Goal: Information Seeking & Learning: Learn about a topic

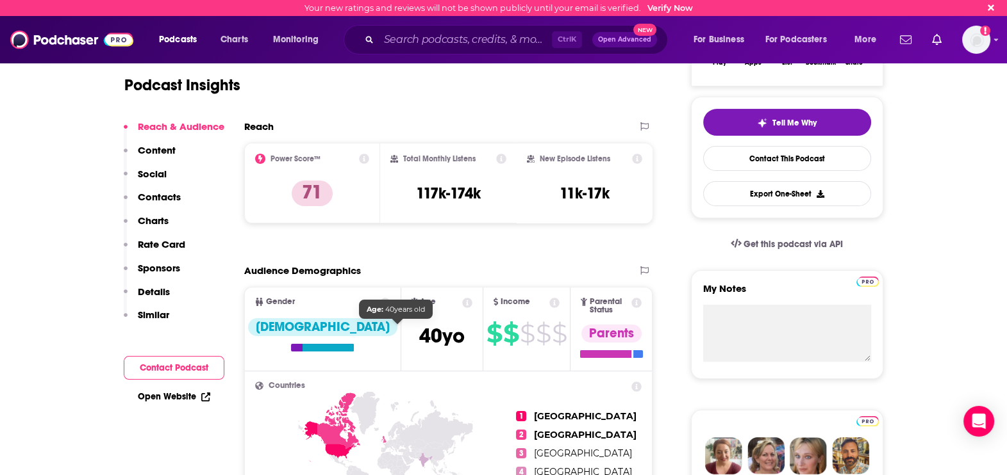
scroll to position [9, 0]
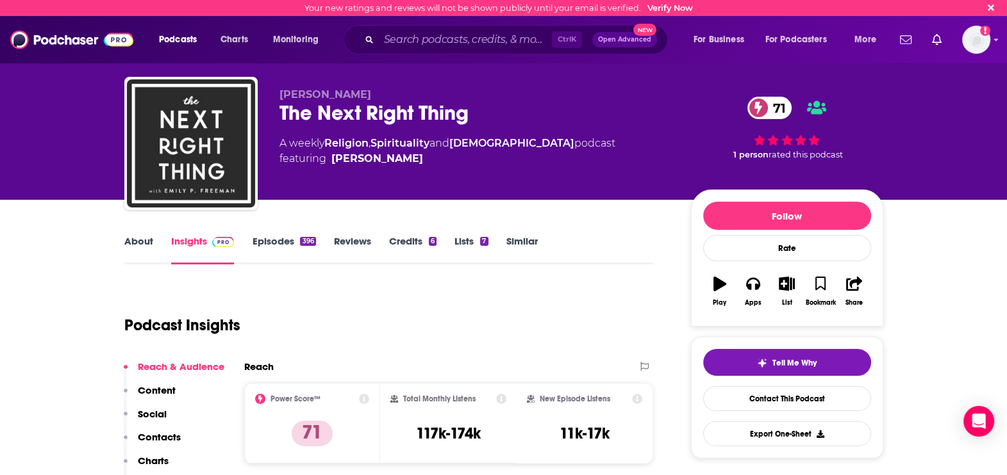
click at [268, 247] on link "Episodes 396" at bounding box center [283, 249] width 63 height 29
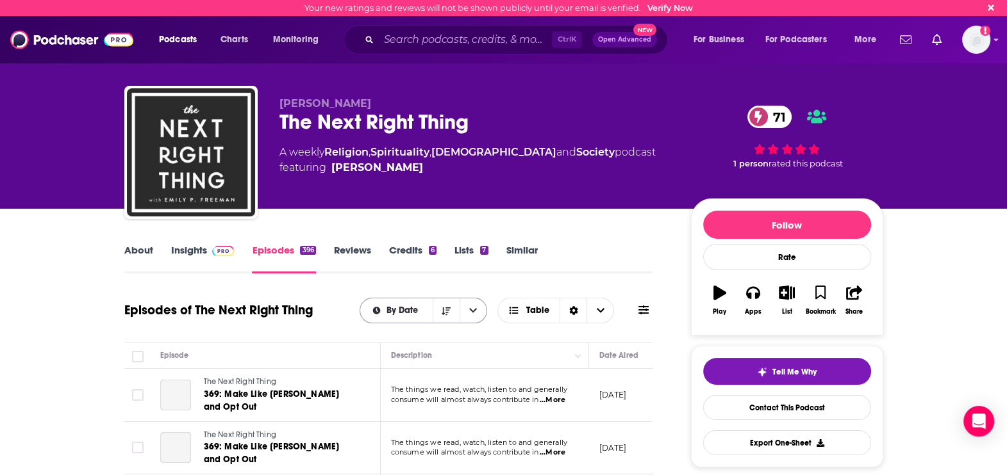
scroll to position [200, 0]
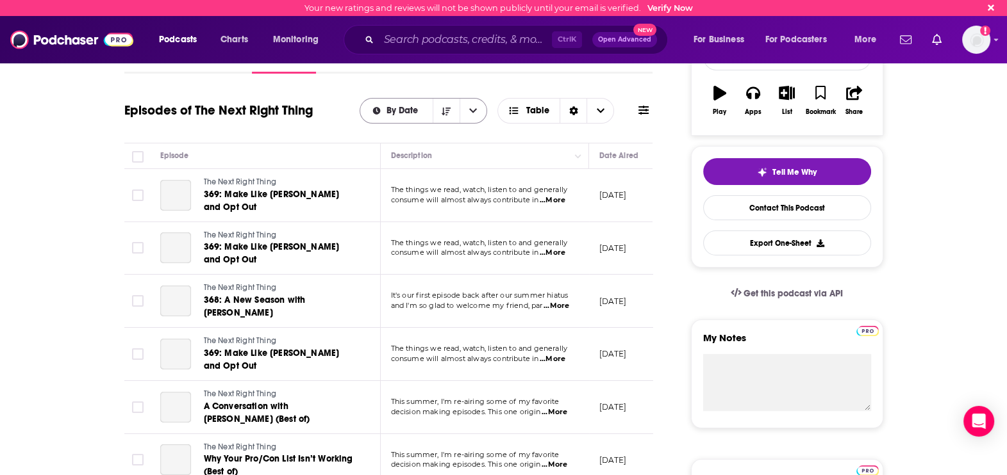
click at [404, 103] on div "By Date" at bounding box center [422, 111] width 127 height 26
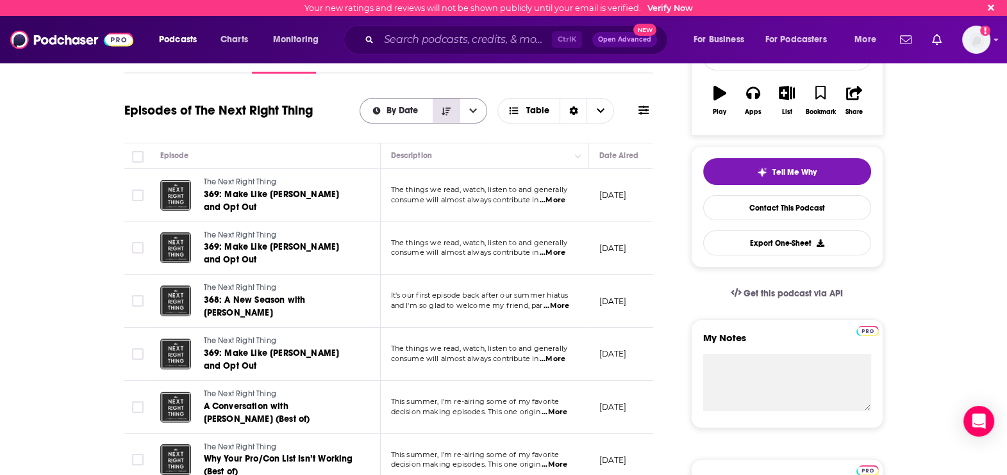
click at [445, 109] on icon "Sort Direction" at bounding box center [445, 111] width 9 height 9
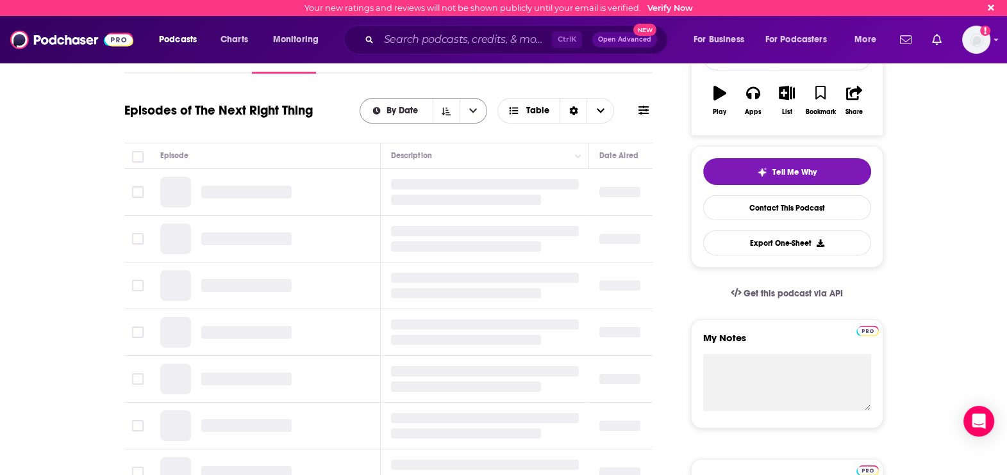
click at [477, 110] on button "open menu" at bounding box center [472, 111] width 27 height 24
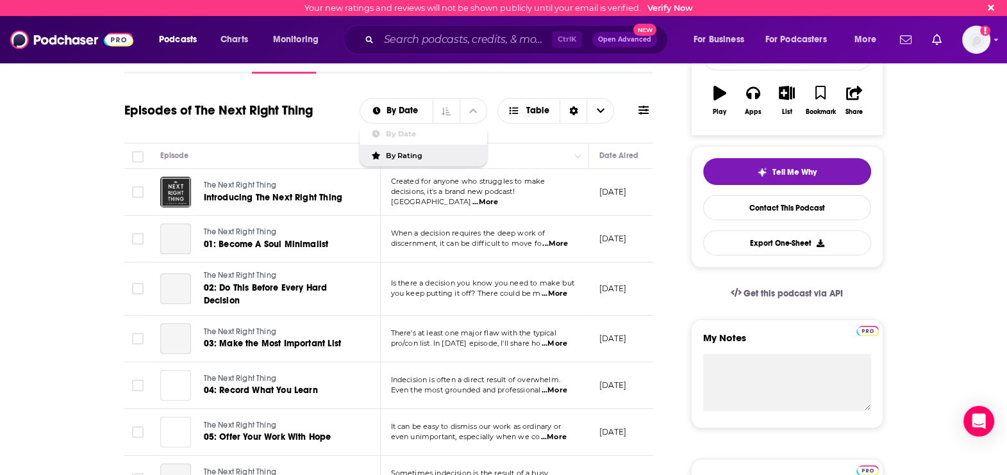
click at [430, 153] on span "By Rating" at bounding box center [431, 155] width 91 height 7
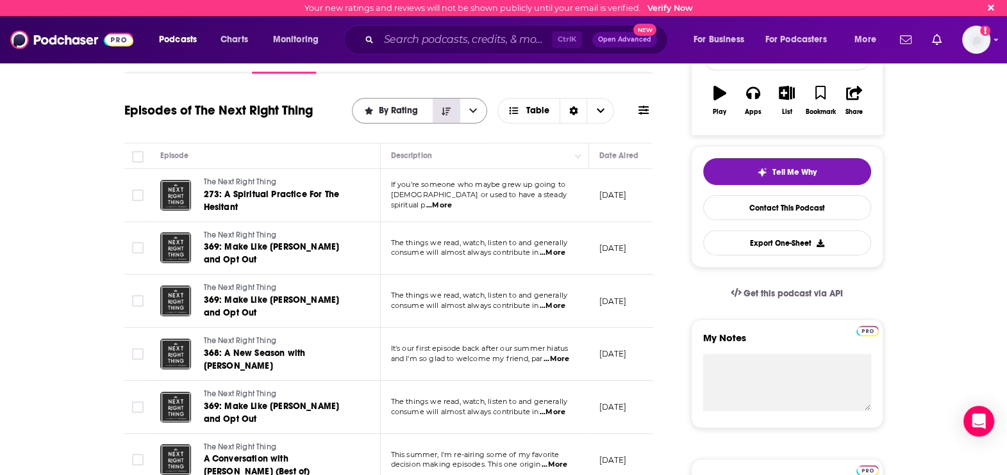
click at [442, 116] on button "Sort Direction" at bounding box center [445, 111] width 27 height 24
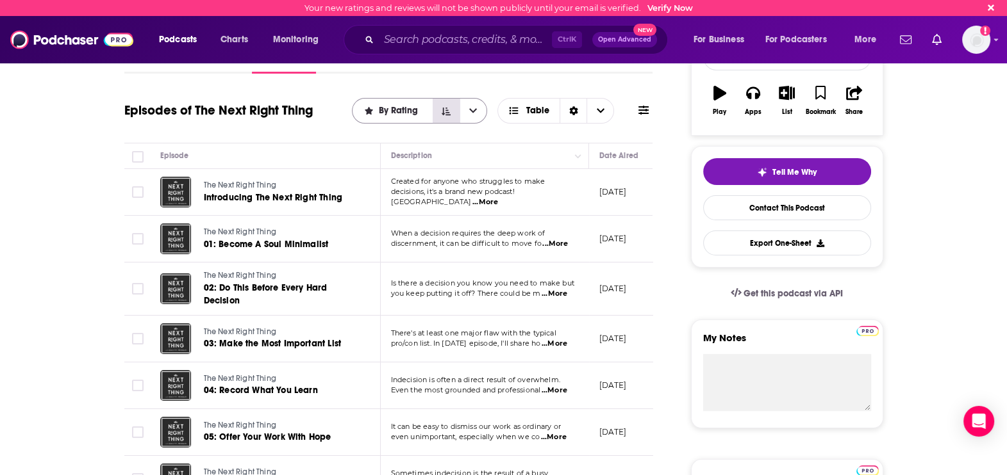
click at [448, 112] on icon "Sort Direction" at bounding box center [445, 111] width 9 height 9
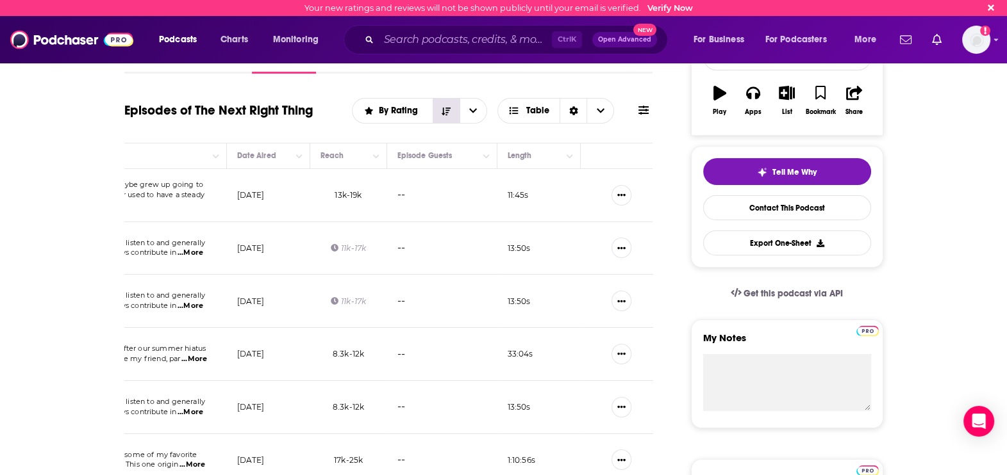
scroll to position [0, 0]
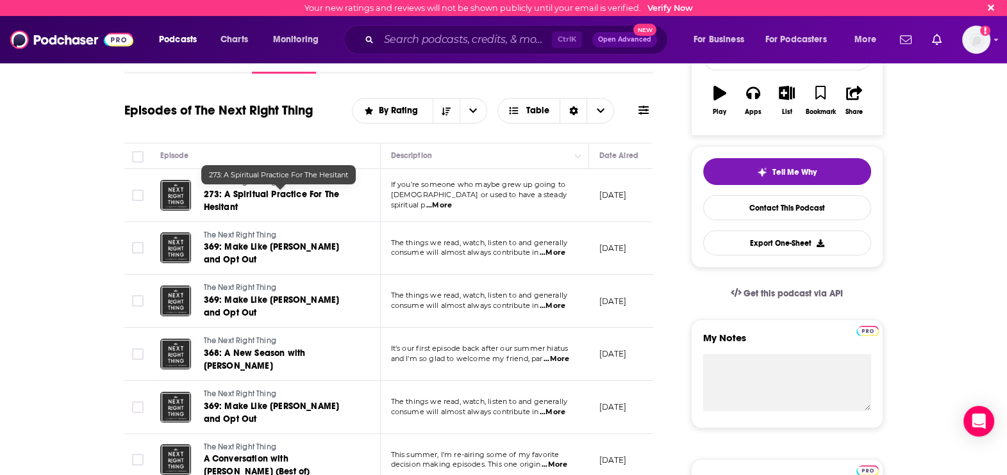
click at [307, 199] on span "273: A Spiritual Practice For The Hesitant" at bounding box center [272, 201] width 136 height 24
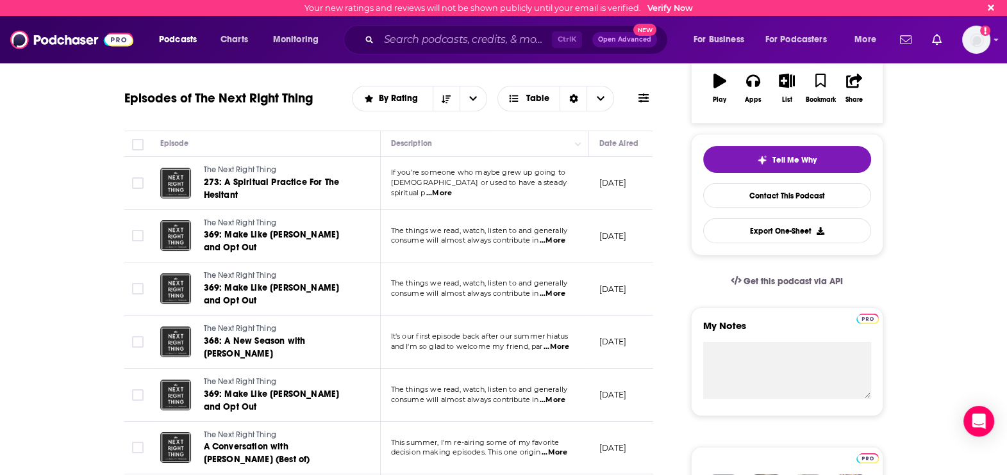
scroll to position [213, 0]
click at [555, 343] on span "...More" at bounding box center [556, 346] width 26 height 10
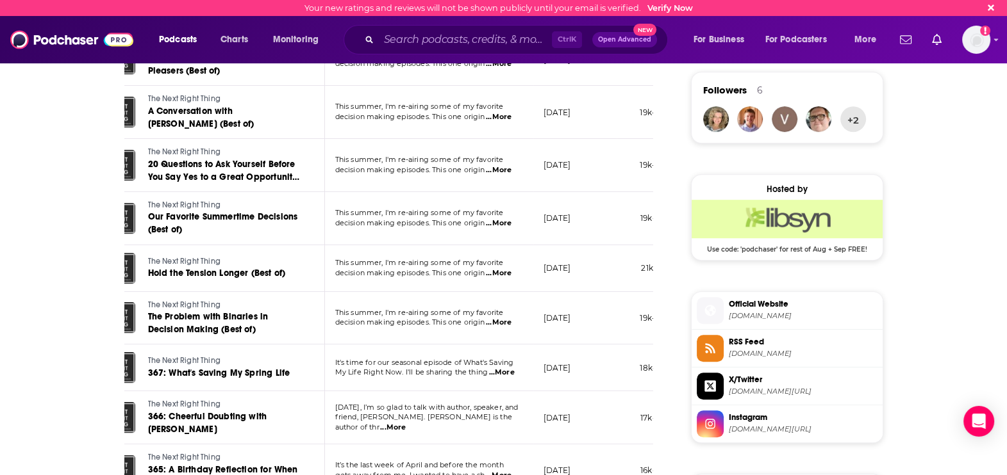
scroll to position [0, 0]
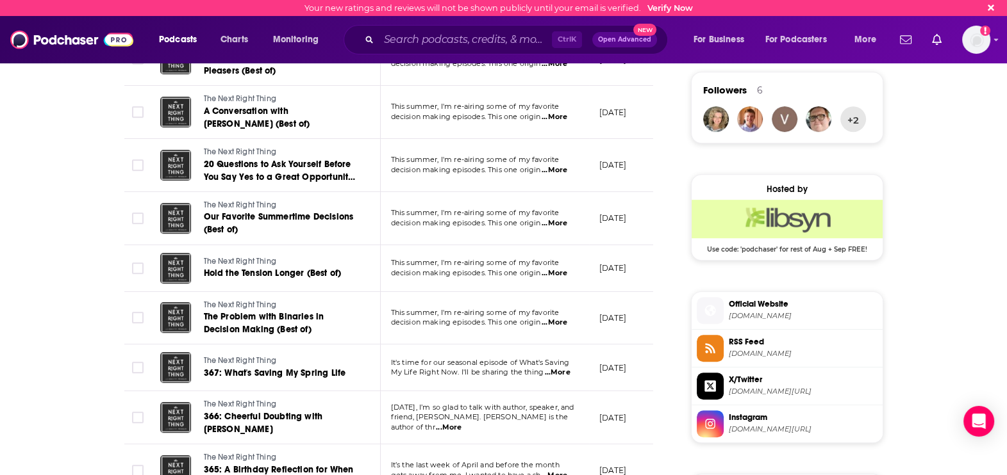
click at [559, 372] on span "...More" at bounding box center [558, 373] width 26 height 10
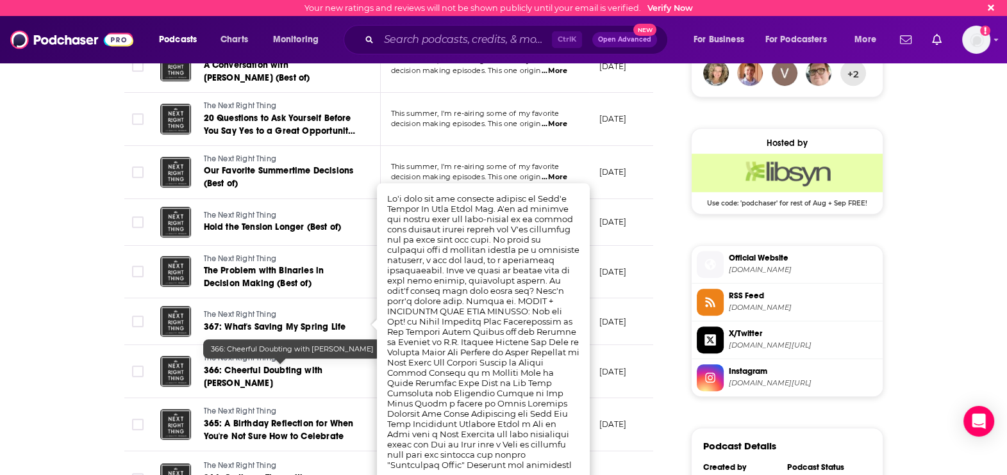
scroll to position [959, 0]
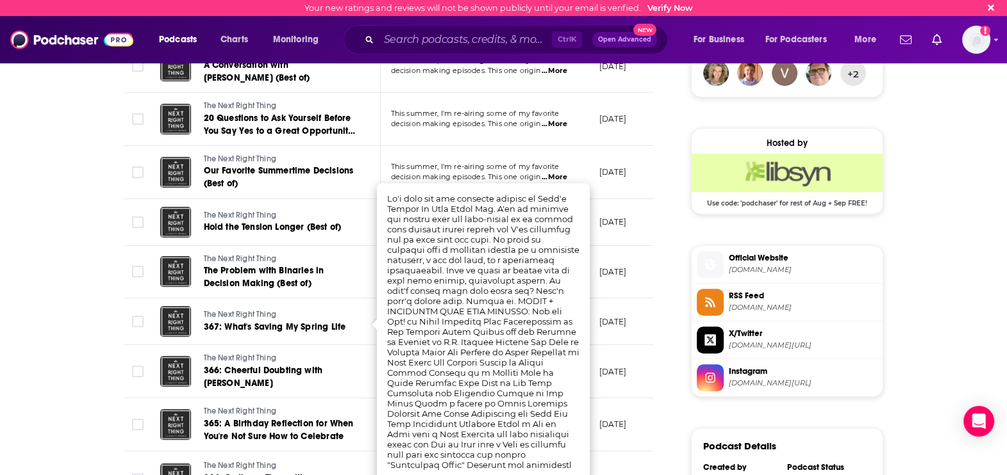
click at [38, 385] on div "About Insights Episodes 396 Reviews Credits 6 Lists 7 Similar Episodes of The N…" at bounding box center [503, 107] width 1007 height 1715
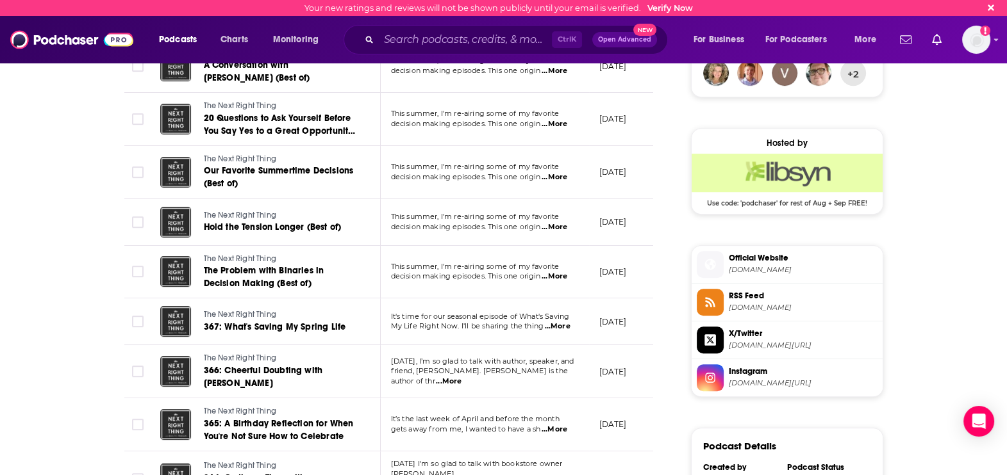
click at [461, 377] on span "...More" at bounding box center [449, 382] width 26 height 10
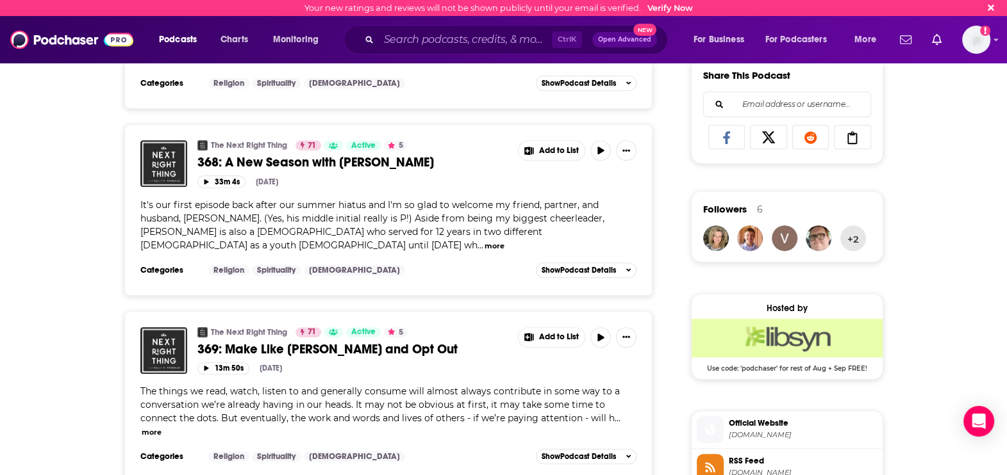
scroll to position [792, 0]
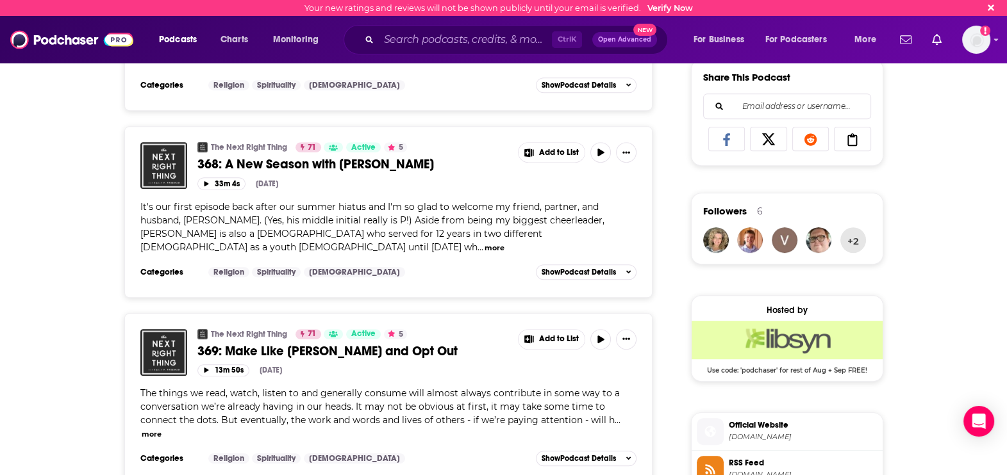
click at [151, 429] on button "more" at bounding box center [152, 434] width 20 height 11
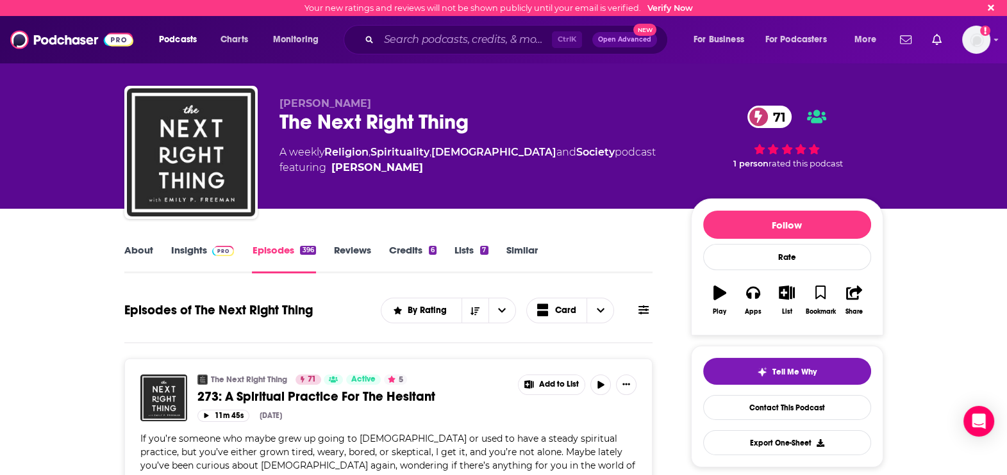
scroll to position [0, 0]
click at [557, 310] on span "Card" at bounding box center [565, 310] width 21 height 9
click at [565, 352] on span "Table" at bounding box center [577, 355] width 51 height 7
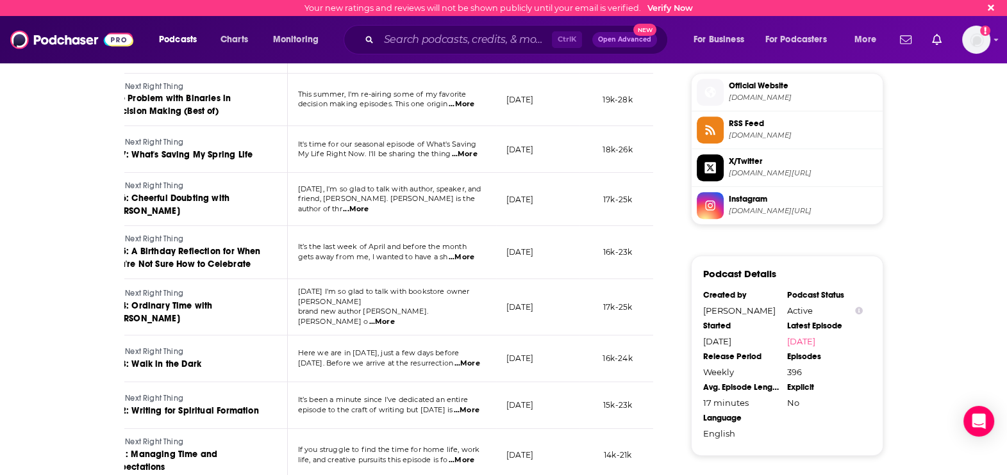
scroll to position [0, 93]
click at [395, 317] on span "...More" at bounding box center [382, 322] width 26 height 10
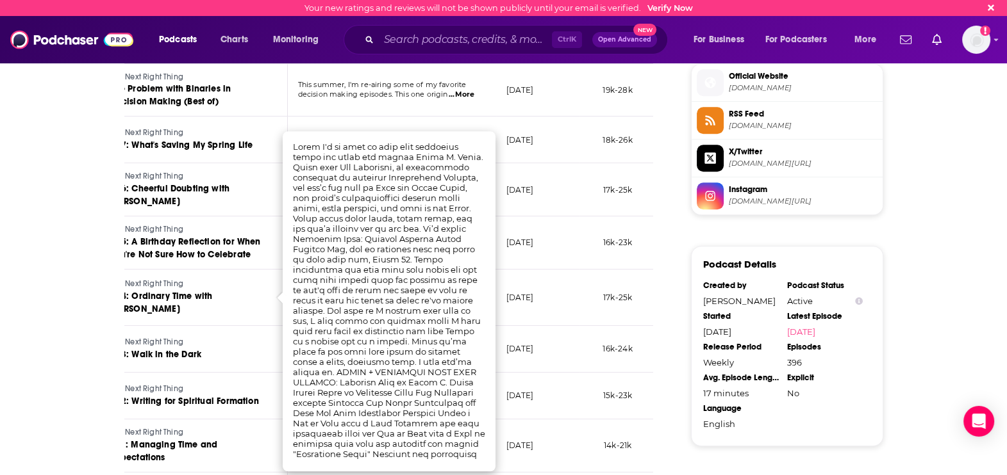
scroll to position [1143, 0]
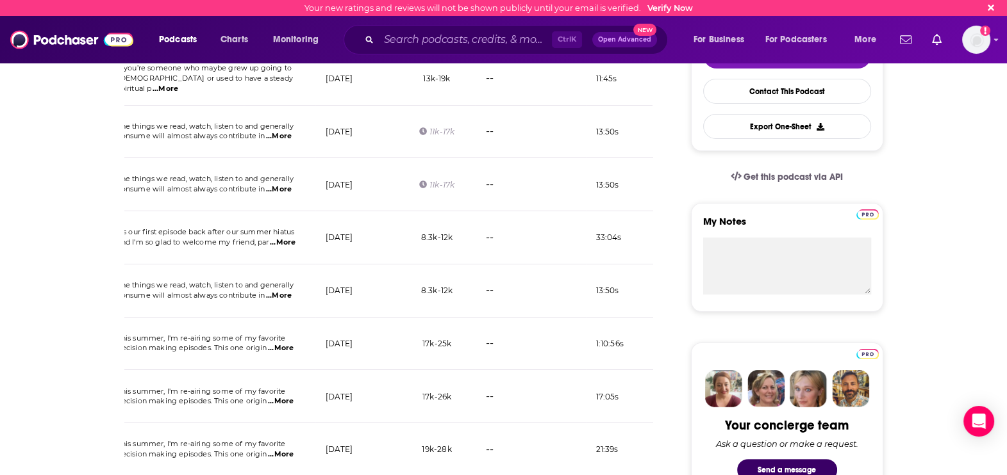
scroll to position [6, 0]
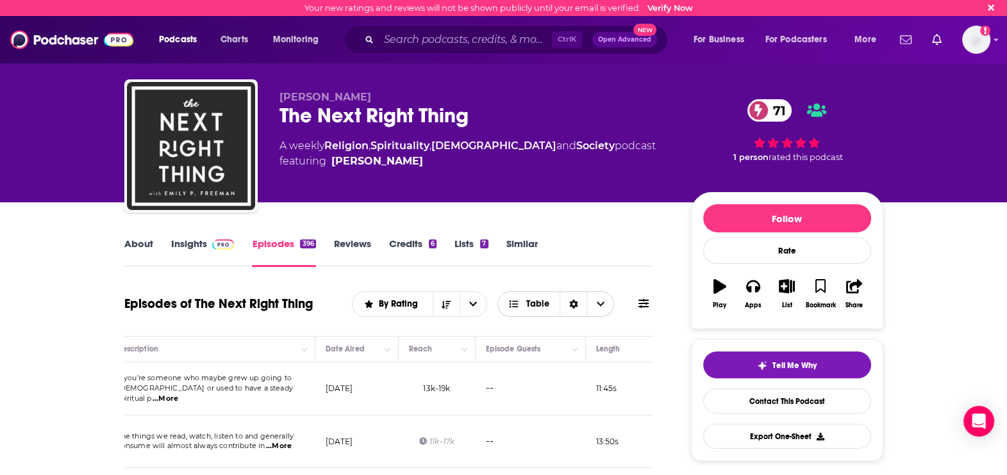
click at [533, 301] on span "Table" at bounding box center [537, 304] width 23 height 9
click at [637, 245] on div "About Insights Episodes 396 Reviews Credits 6 Lists 7 Similar" at bounding box center [388, 251] width 529 height 31
click at [643, 309] on span at bounding box center [643, 304] width 10 height 12
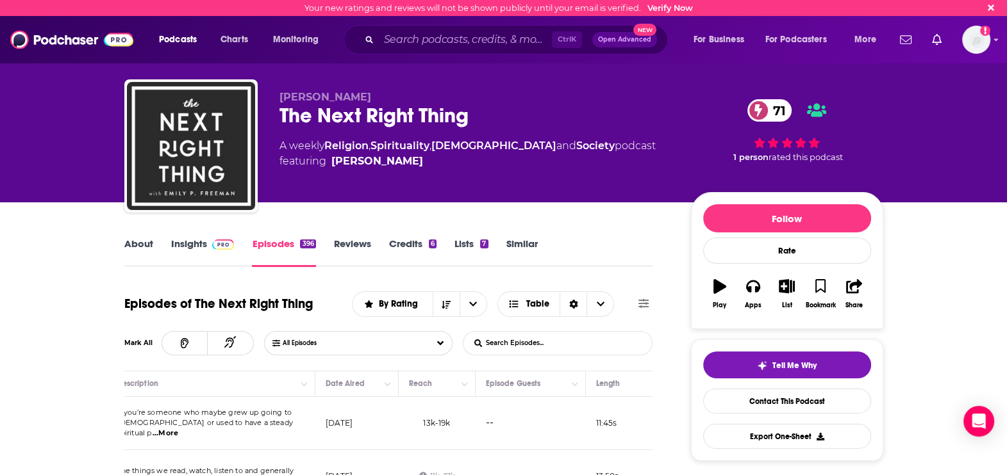
click at [640, 302] on icon at bounding box center [643, 304] width 10 height 10
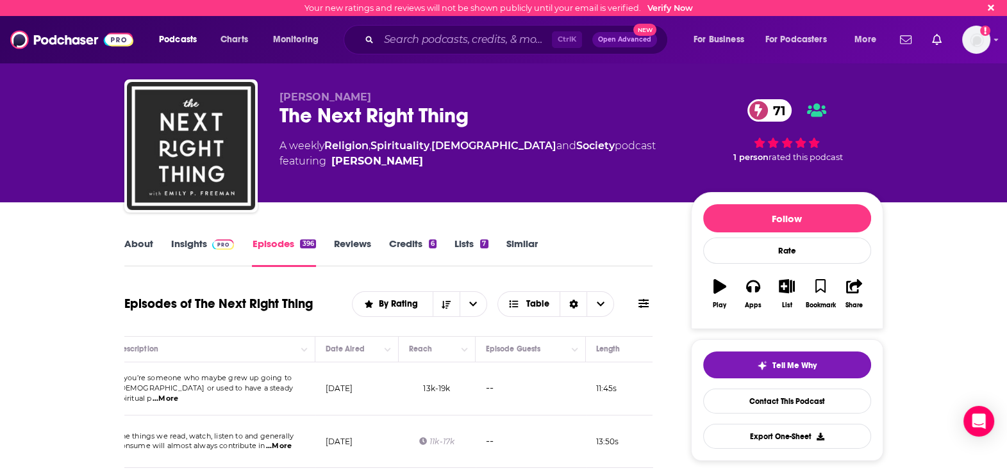
click at [642, 304] on icon at bounding box center [643, 304] width 10 height 10
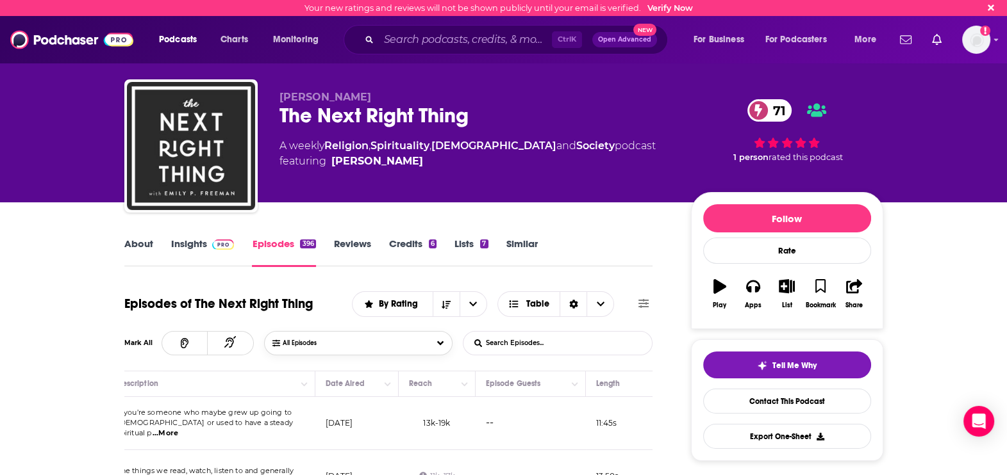
click at [325, 337] on button "All Episodes" at bounding box center [358, 343] width 188 height 24
click at [634, 299] on button at bounding box center [643, 303] width 18 height 13
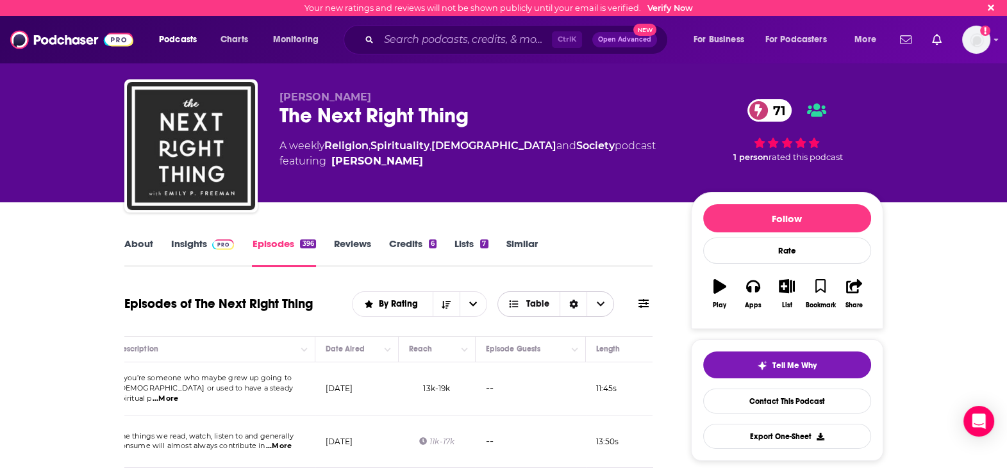
click at [573, 307] on icon "Sort Direction" at bounding box center [573, 304] width 8 height 9
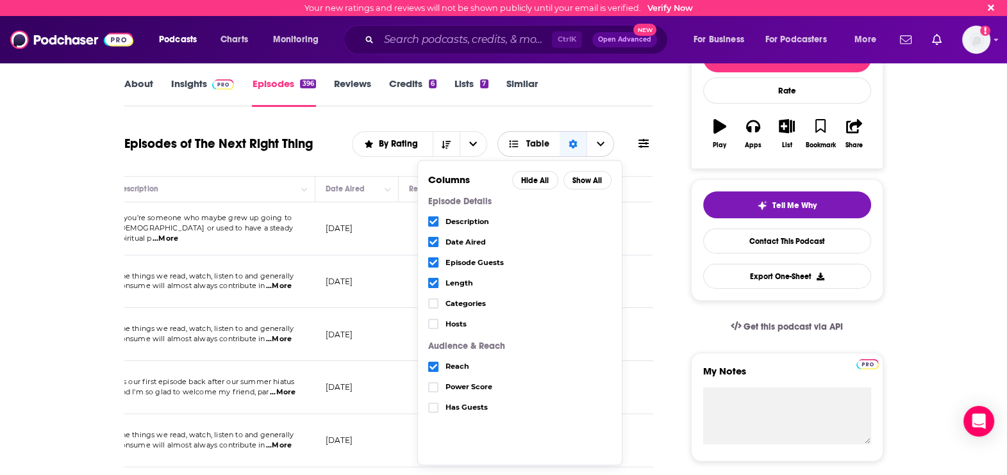
scroll to position [166, 0]
click at [434, 282] on icon "Choose View" at bounding box center [433, 284] width 8 height 8
click at [438, 390] on label "Choose View" at bounding box center [433, 388] width 10 height 10
click at [439, 238] on div "Date Aired" at bounding box center [519, 243] width 183 height 21
click at [435, 243] on icon "Choose View" at bounding box center [433, 243] width 8 height 8
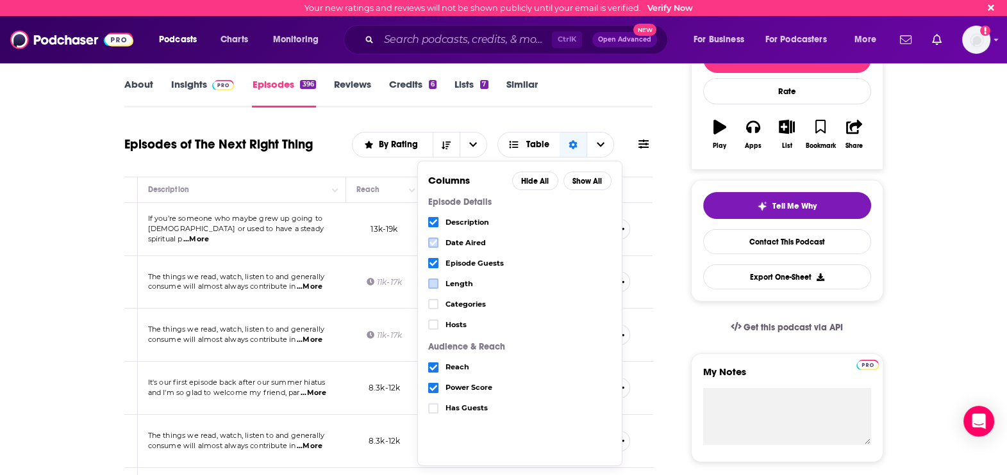
scroll to position [0, 243]
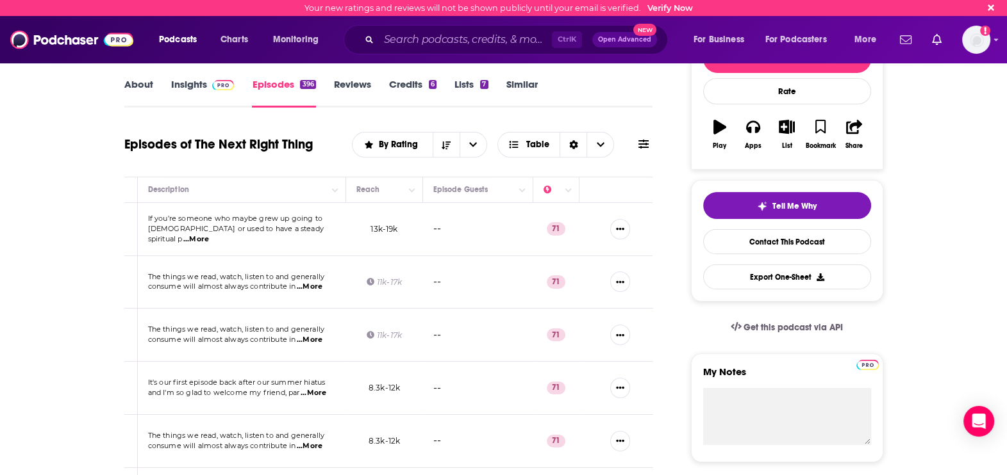
click at [568, 189] on icon "Column Actions" at bounding box center [567, 190] width 6 height 8
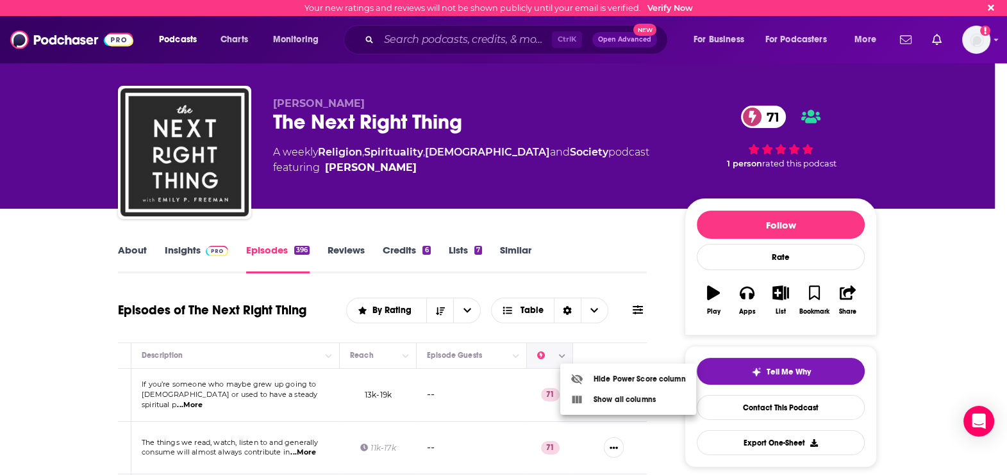
scroll to position [0, 0]
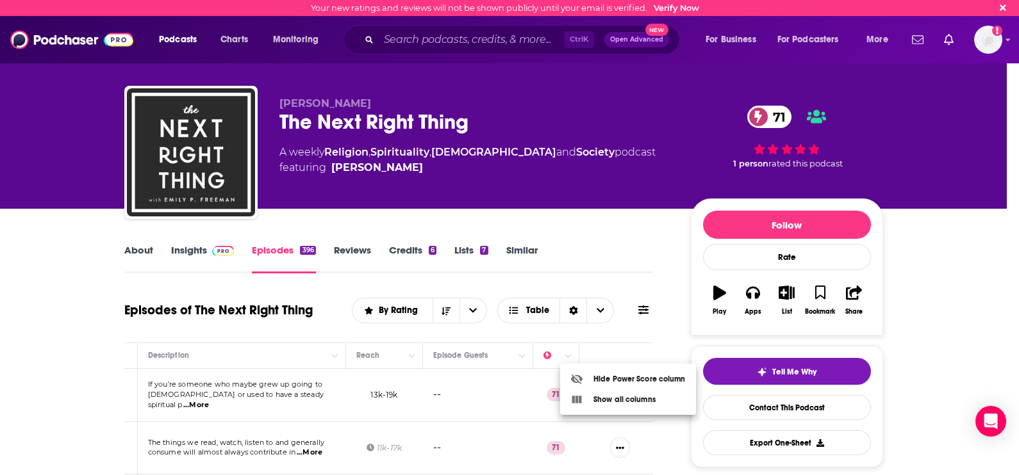
click at [632, 274] on div at bounding box center [509, 237] width 1019 height 475
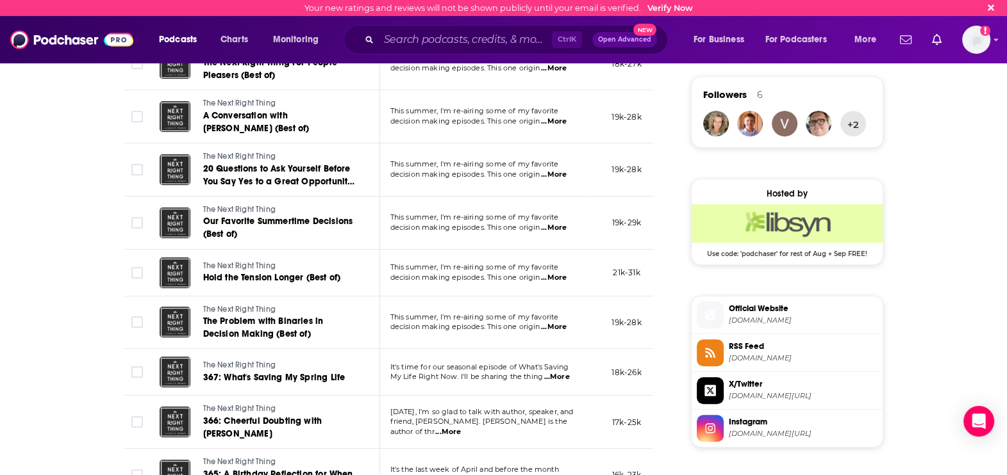
scroll to position [907, 0]
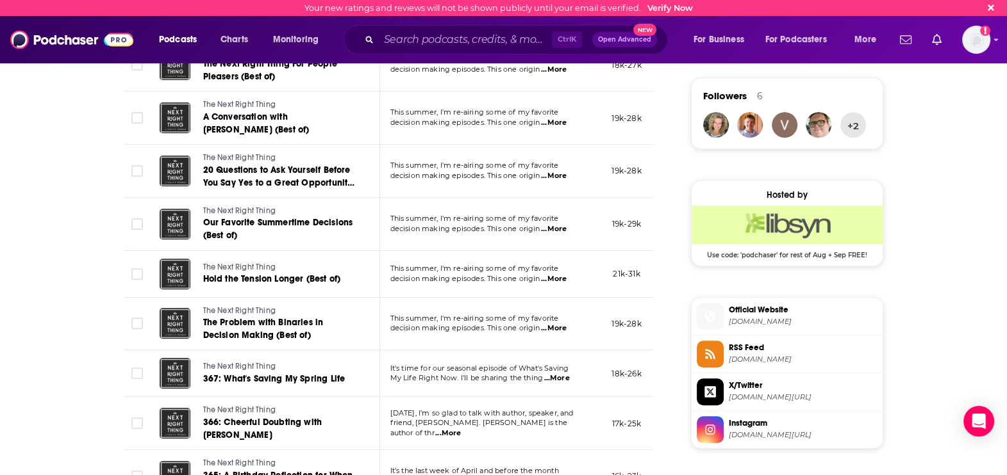
click at [28, 354] on div "About Insights Episodes 396 Reviews Credits 6 Lists 7 Similar Episodes of The N…" at bounding box center [503, 159] width 1007 height 1715
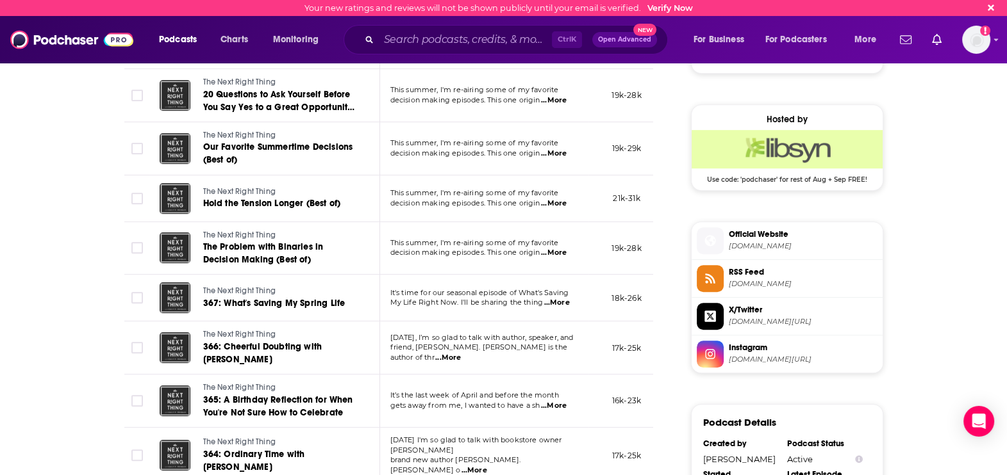
scroll to position [981, 0]
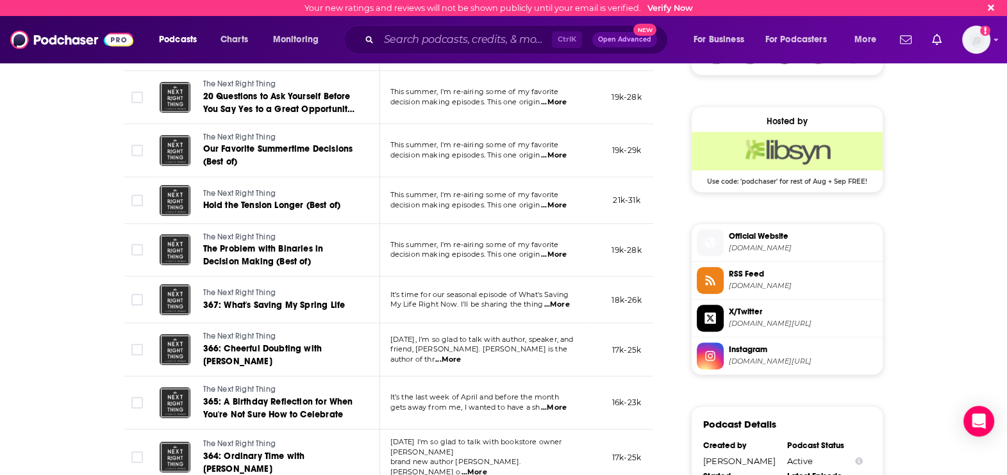
click at [461, 355] on span "...More" at bounding box center [448, 360] width 26 height 10
click at [670, 375] on div "About Insights Episodes 396 Reviews Credits 6 Lists 7 Similar Episodes of The N…" at bounding box center [397, 102] width 587 height 1682
click at [553, 406] on span "...More" at bounding box center [554, 408] width 26 height 10
click at [682, 418] on div "About Insights Episodes 396 Reviews Credits 6 Lists 7 Similar Episodes of The N…" at bounding box center [397, 102] width 587 height 1682
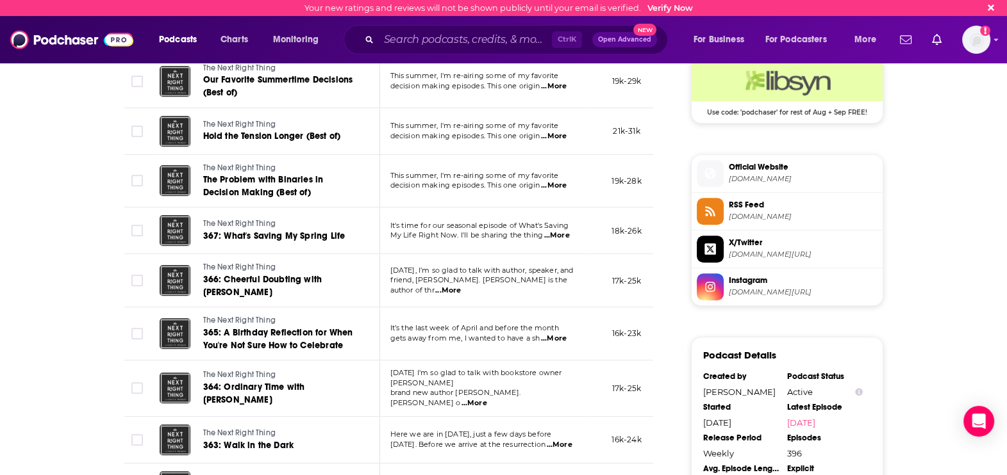
scroll to position [1083, 0]
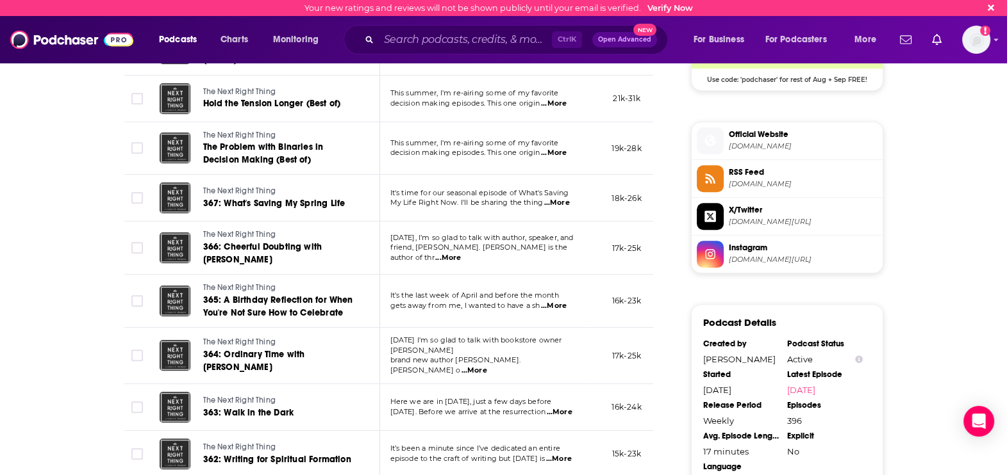
click at [557, 407] on span "...More" at bounding box center [560, 412] width 26 height 10
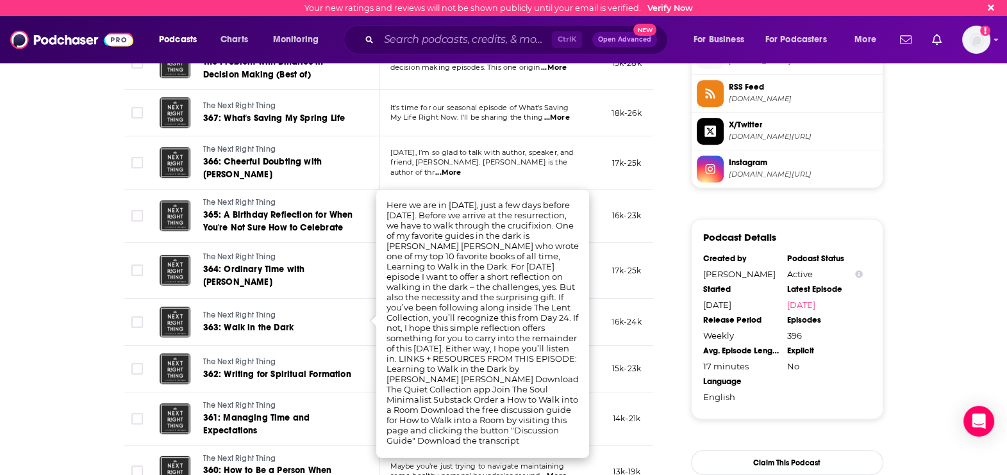
scroll to position [1164, 0]
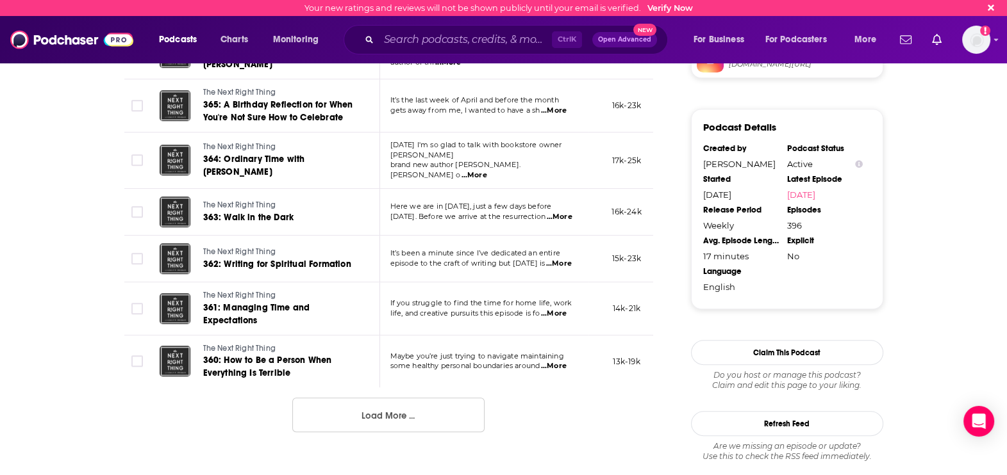
scroll to position [1278, 0]
click at [563, 259] on span "...More" at bounding box center [559, 264] width 26 height 10
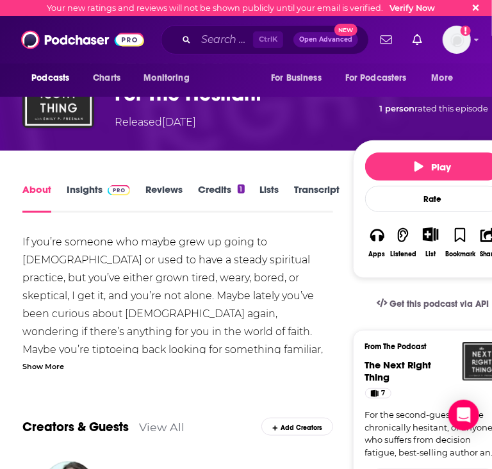
scroll to position [94, 0]
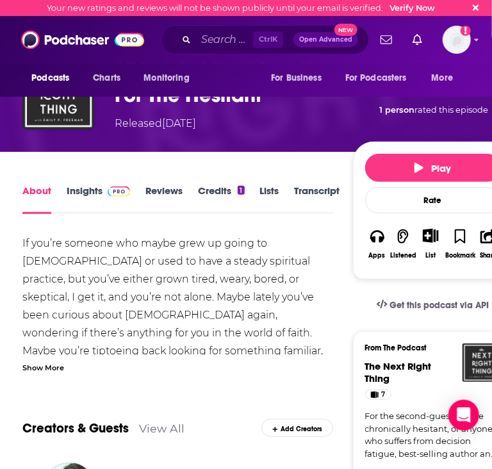
click at [45, 370] on div "Show More" at bounding box center [43, 367] width 42 height 12
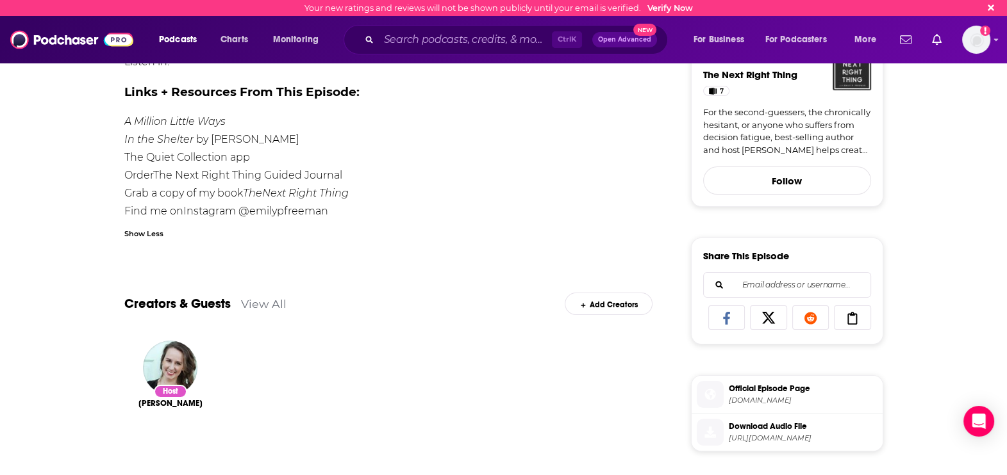
scroll to position [343, 0]
